Goal: Check status

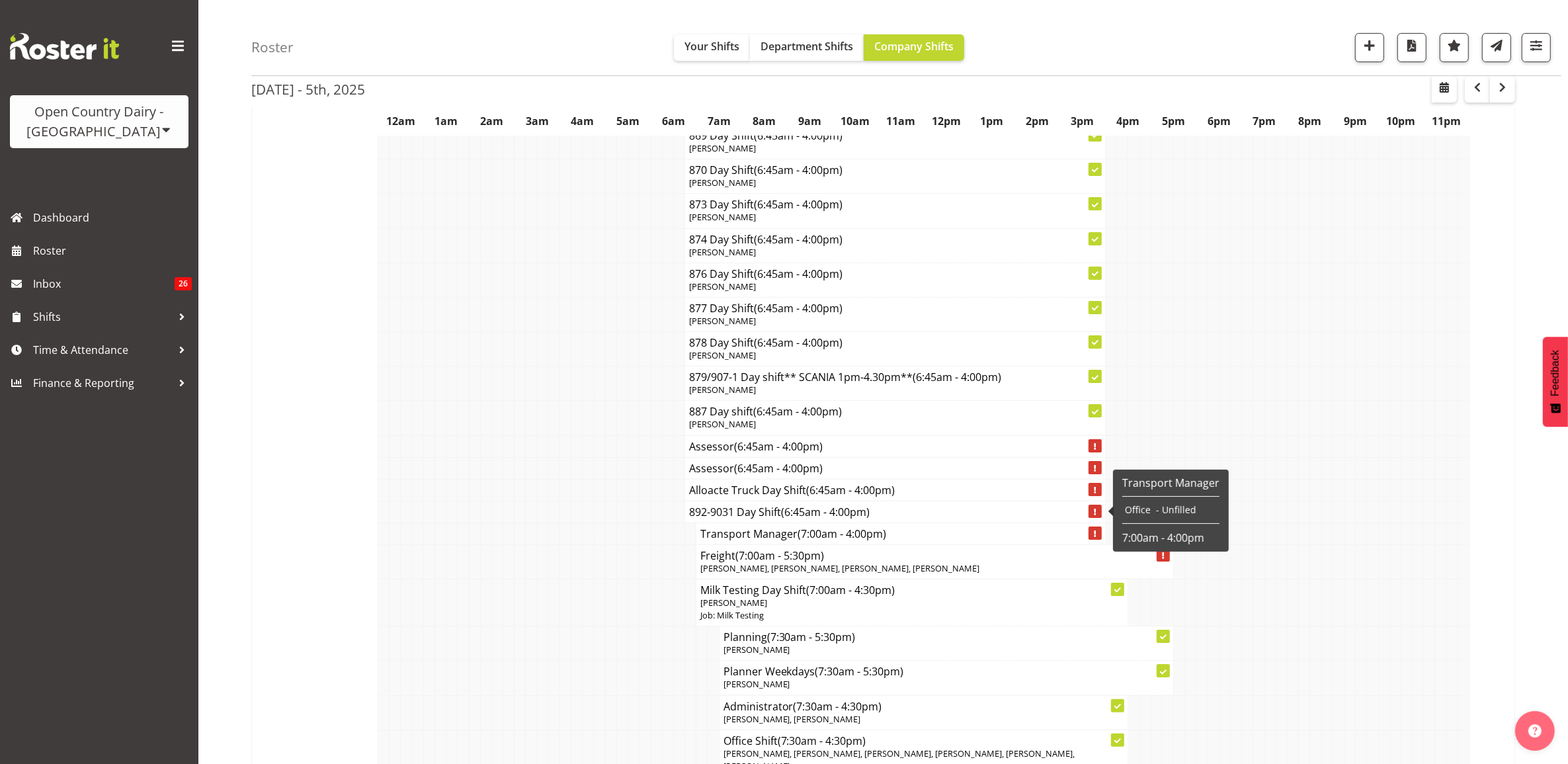
scroll to position [6448, 0]
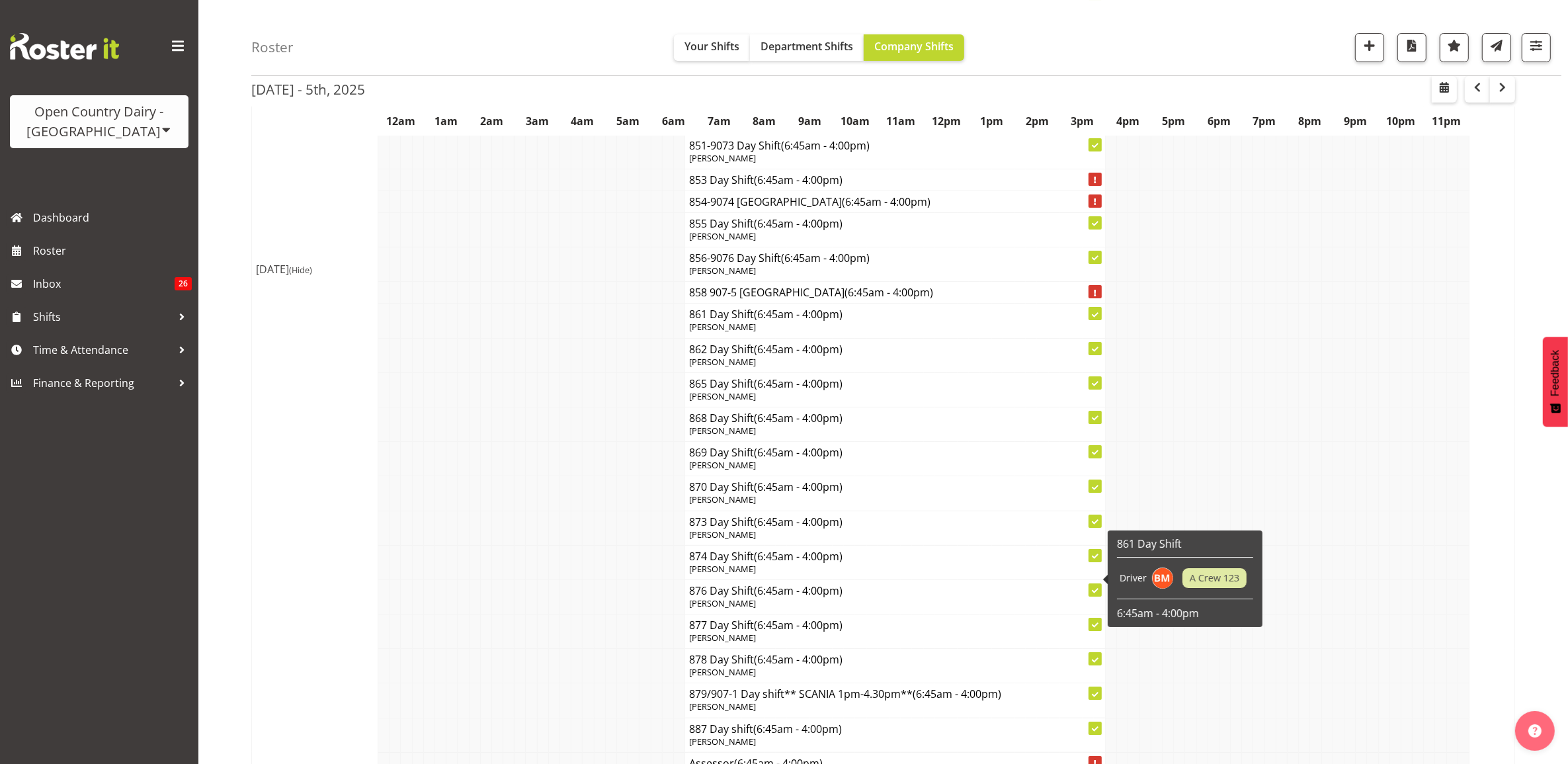
scroll to position [6365, 0]
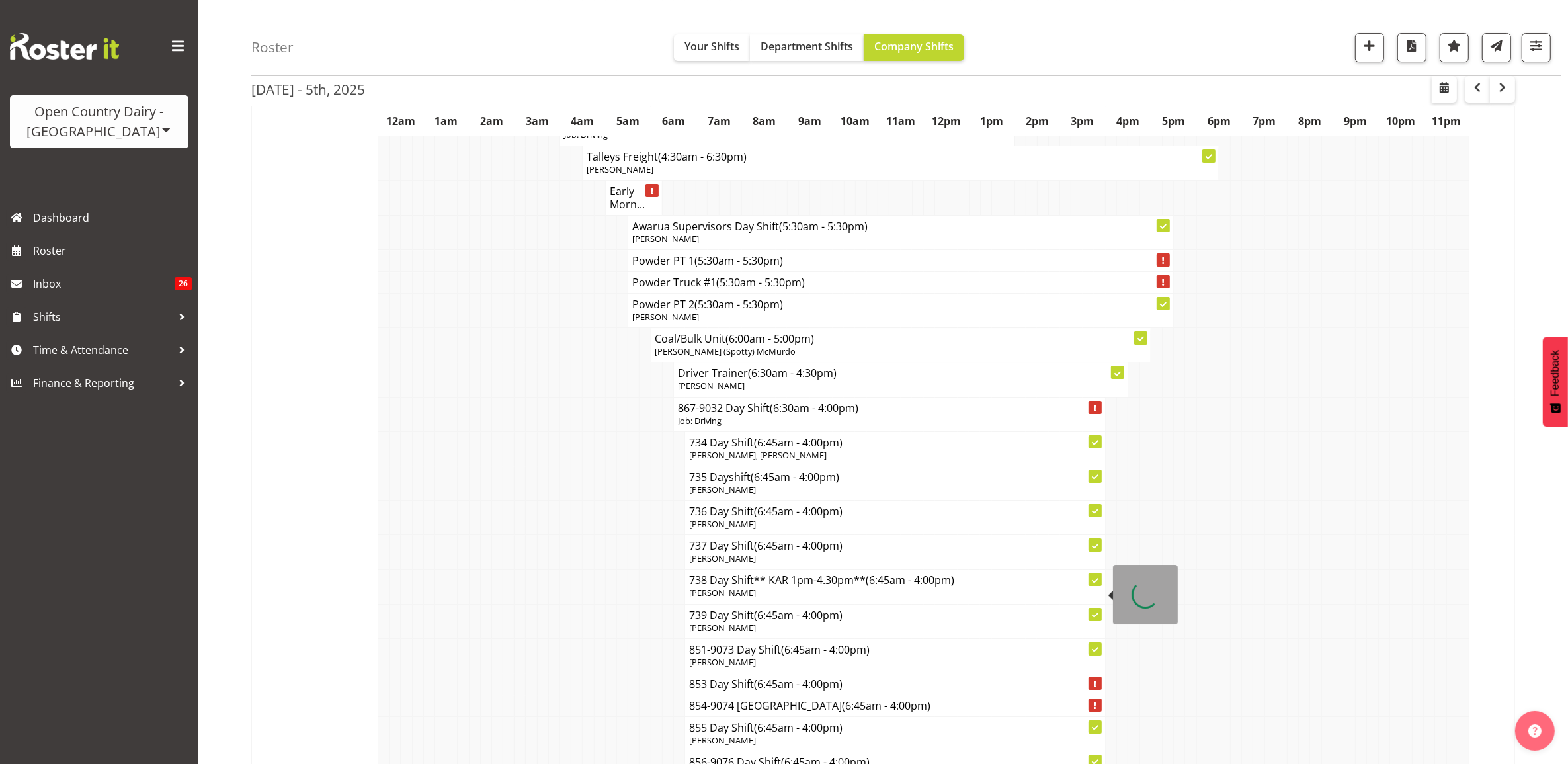
scroll to position [5538, 0]
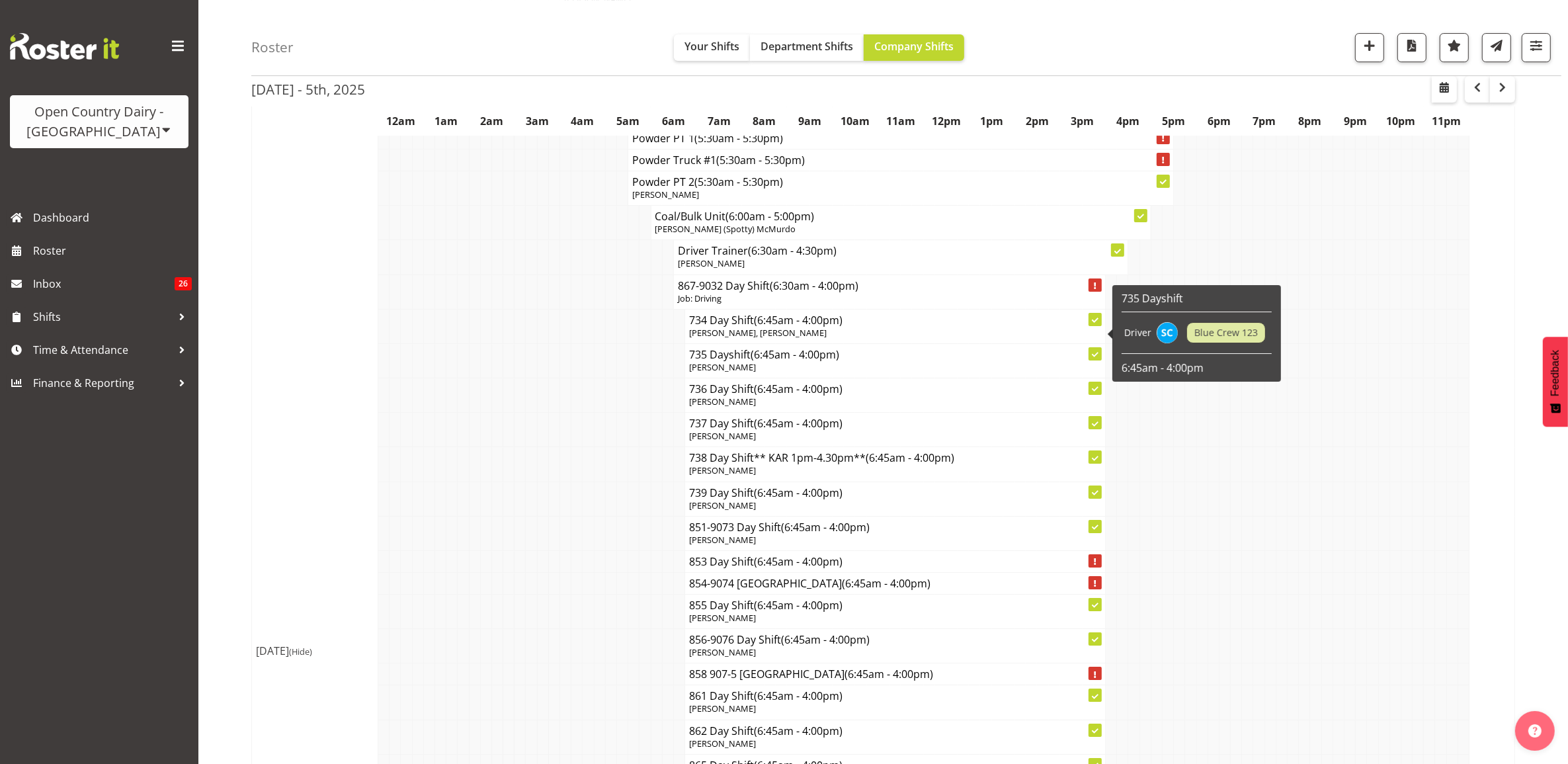
scroll to position [5538, 0]
